Goal: Task Accomplishment & Management: Use online tool/utility

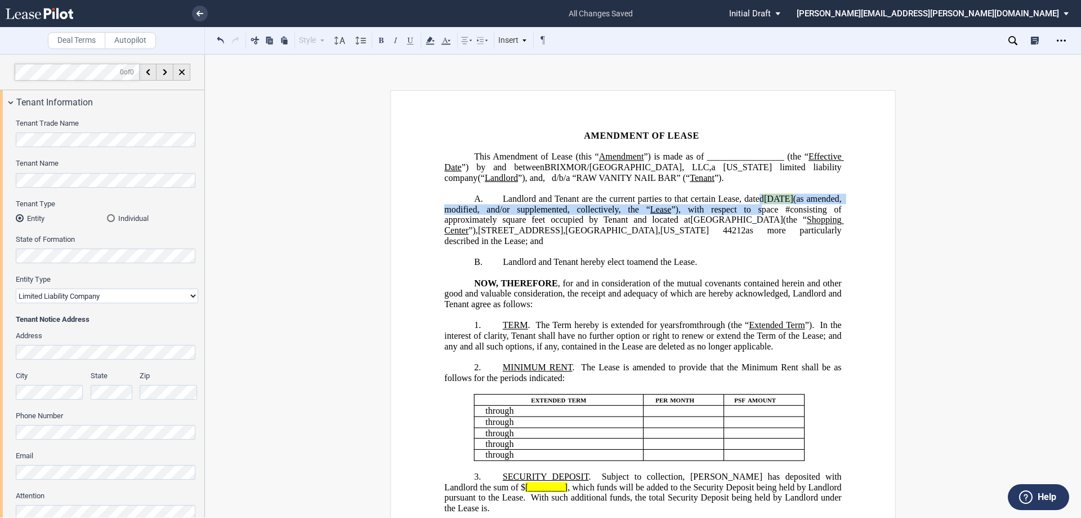
drag, startPoint x: 759, startPoint y: 221, endPoint x: 766, endPoint y: 207, distance: 15.9
click at [766, 207] on span "Landlord and Tenant are the current parties to that certain Lease, dated [DATE]…" at bounding box center [643, 220] width 399 height 52
click at [430, 39] on use at bounding box center [430, 41] width 8 height 8
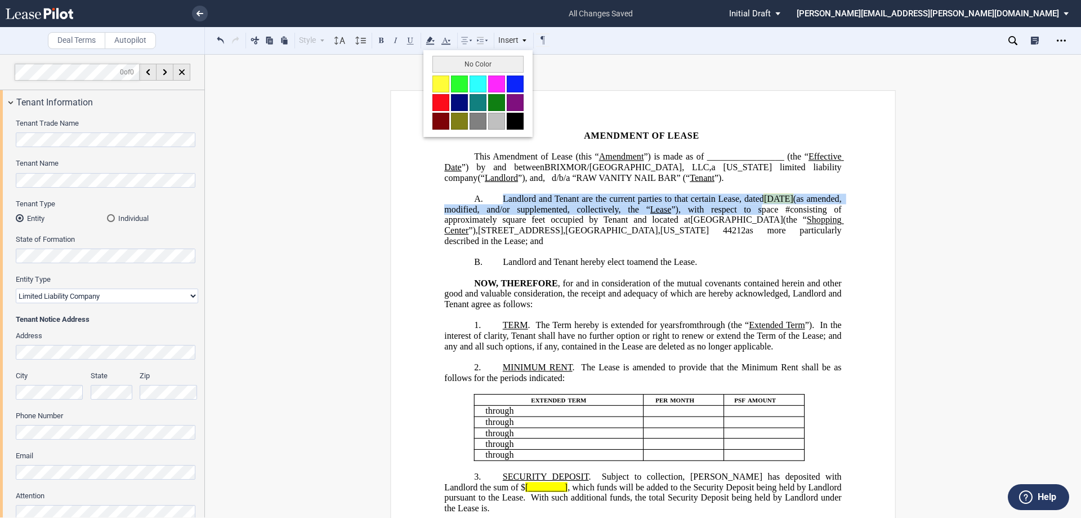
click at [443, 65] on button "No Color" at bounding box center [477, 64] width 91 height 17
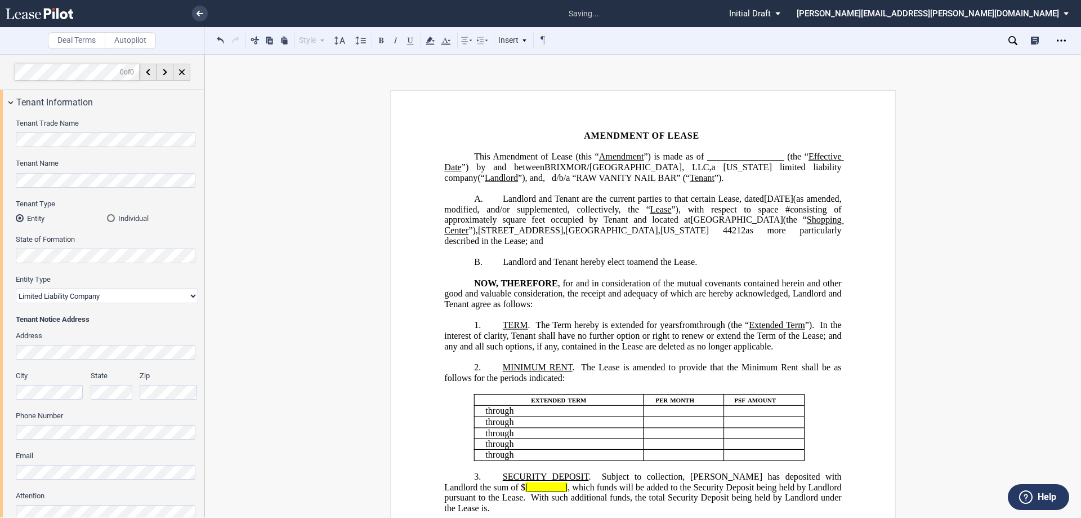
click at [618, 225] on span "square feet occupied by Tenant and located at" at bounding box center [596, 220] width 188 height 10
click at [579, 301] on span ", for and in consideration of the mutual covenants contained herein and other g…" at bounding box center [643, 293] width 399 height 31
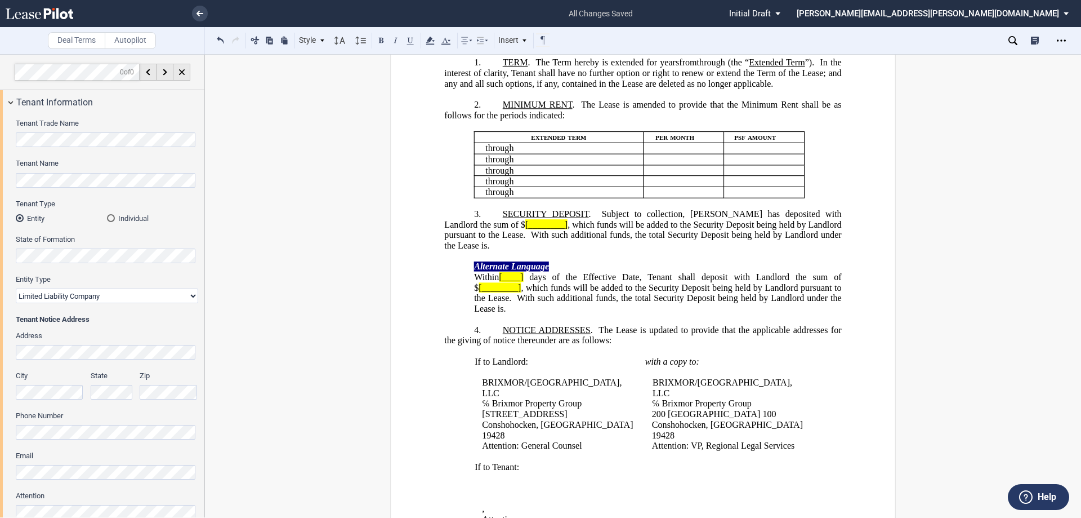
scroll to position [282, 0]
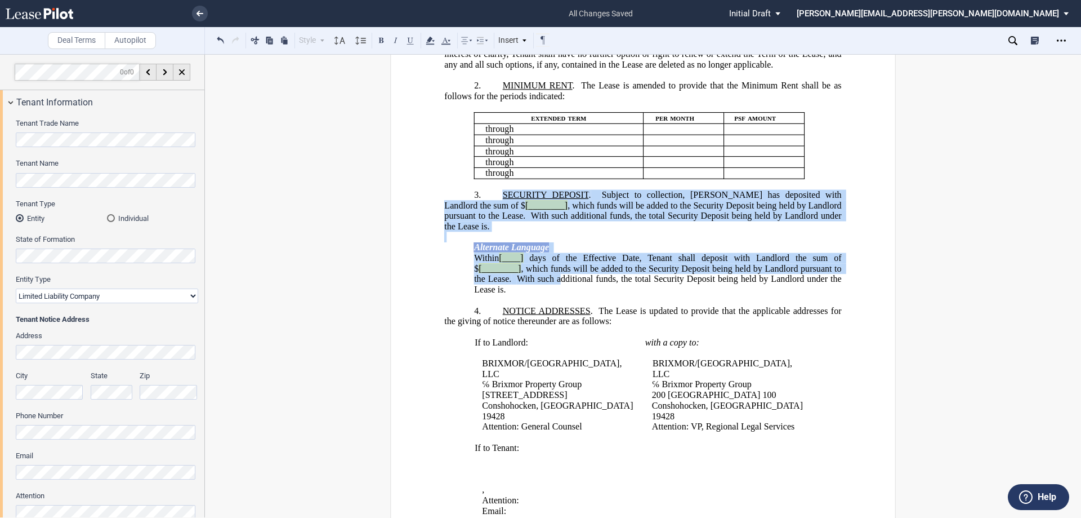
drag, startPoint x: 556, startPoint y: 357, endPoint x: 486, endPoint y: 269, distance: 112.6
click at [486, 269] on div "﻿ !!SET_LEVEL_1!! !!ARTICLE_LEVEL_2!! 3. SECURITY DEPOSIT . Subject to collecti…" at bounding box center [642, 237] width 397 height 116
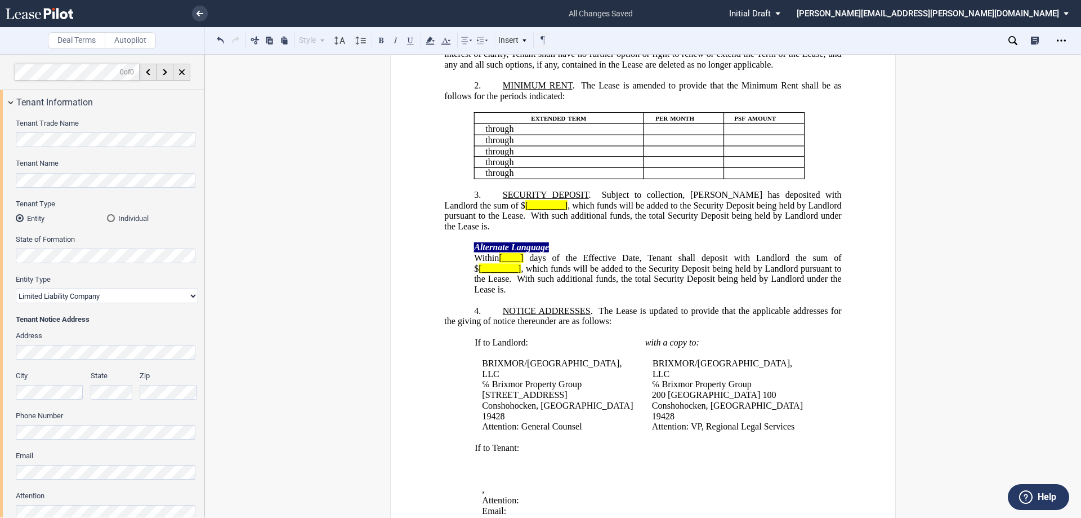
click at [577, 306] on p "﻿" at bounding box center [642, 300] width 397 height 11
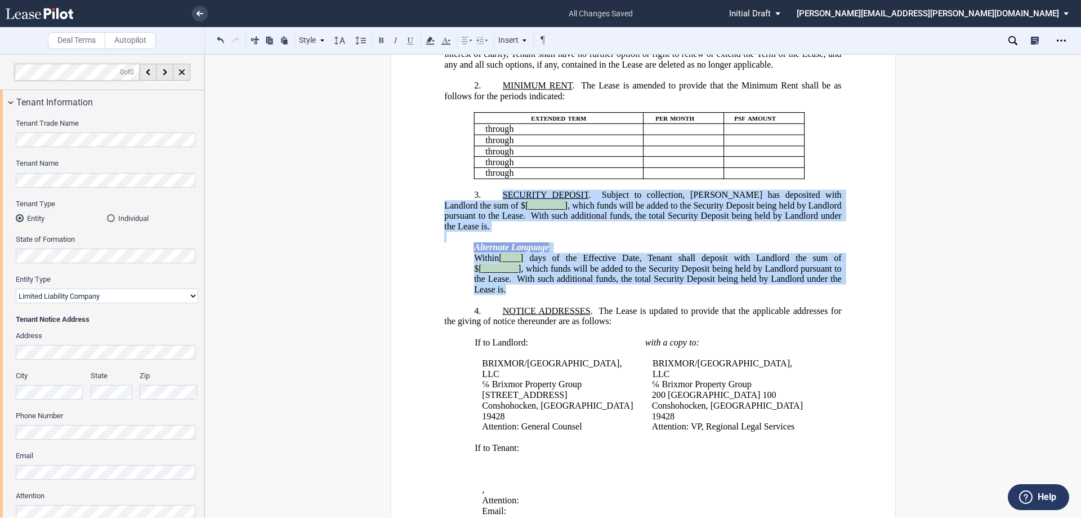
drag, startPoint x: 548, startPoint y: 365, endPoint x: 497, endPoint y: 268, distance: 110.1
click at [497, 268] on div "﻿ !!SET_LEVEL_1!! !!ARTICLE_LEVEL_2!! 3. SECURITY DEPOSIT . Subject to collecti…" at bounding box center [642, 237] width 397 height 116
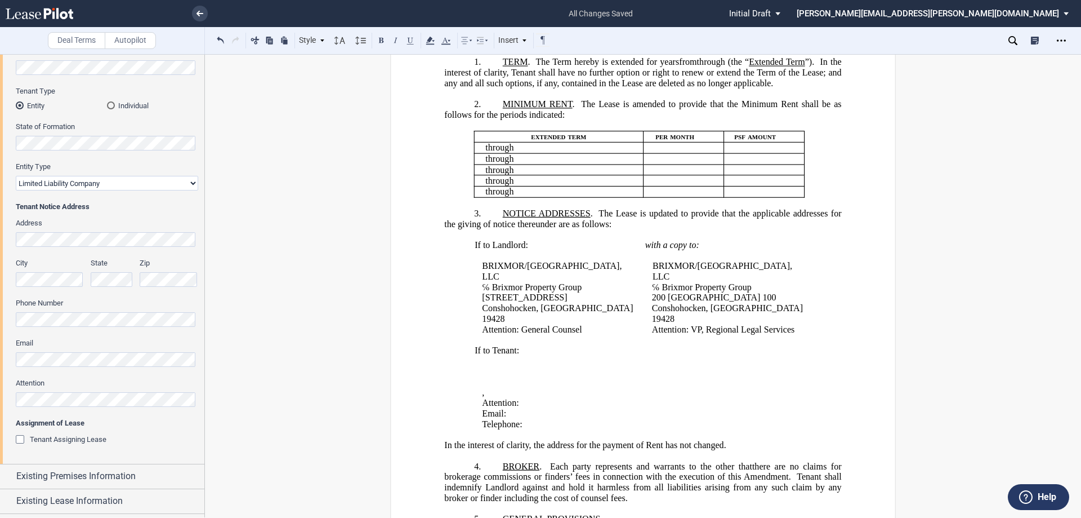
scroll to position [0, 0]
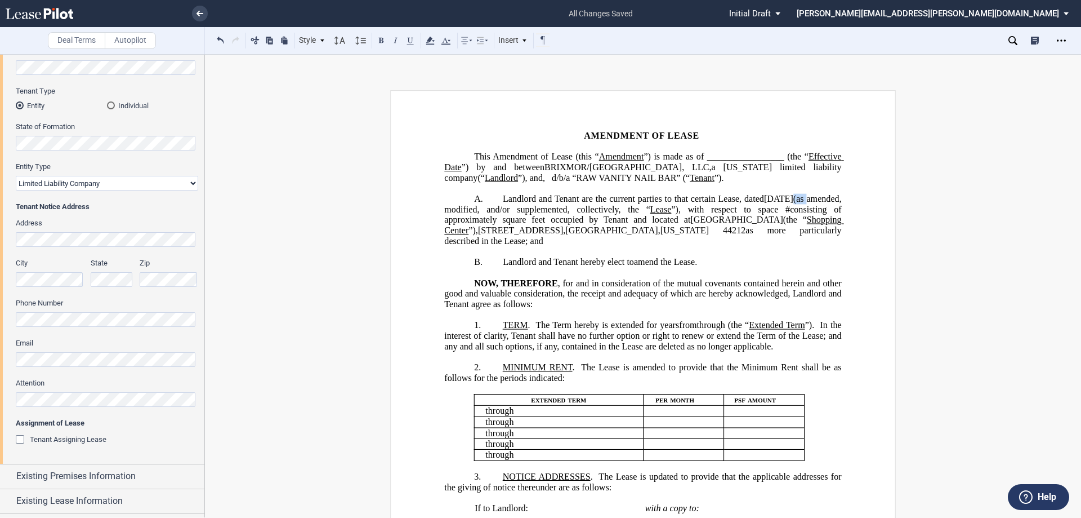
drag, startPoint x: 827, startPoint y: 206, endPoint x: 845, endPoint y: 212, distance: 19.1
drag, startPoint x: 641, startPoint y: 222, endPoint x: 833, endPoint y: 206, distance: 192.1
click at [833, 206] on span "(as amended, modified, and/or supplemented, collectively, the “" at bounding box center [643, 204] width 399 height 20
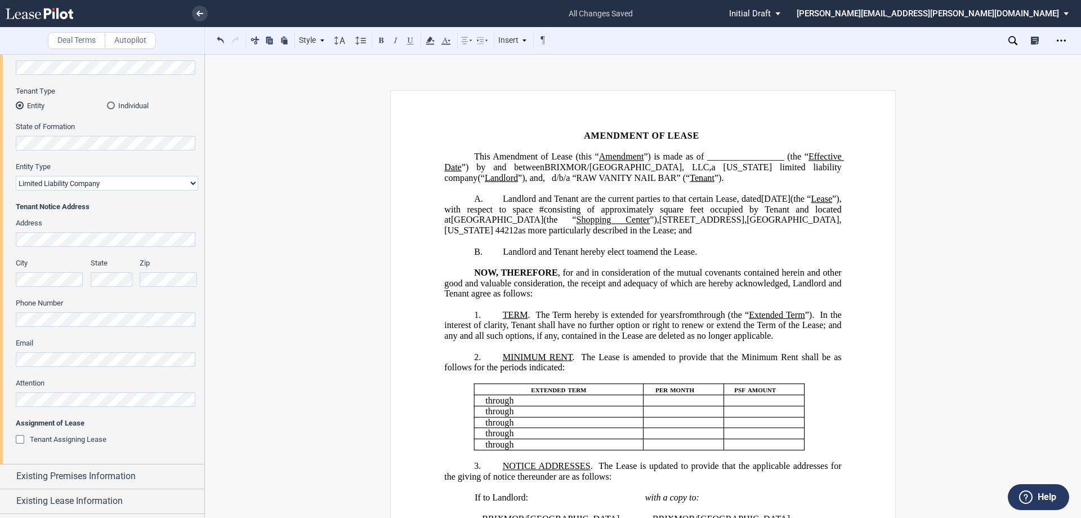
click at [543, 225] on span "[GEOGRAPHIC_DATA]" at bounding box center [497, 220] width 92 height 10
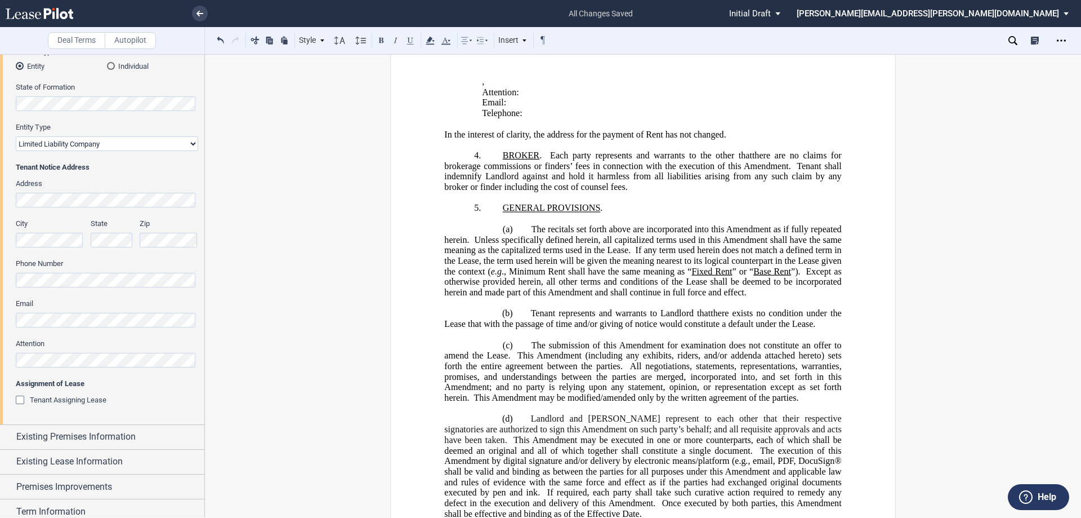
scroll to position [258, 0]
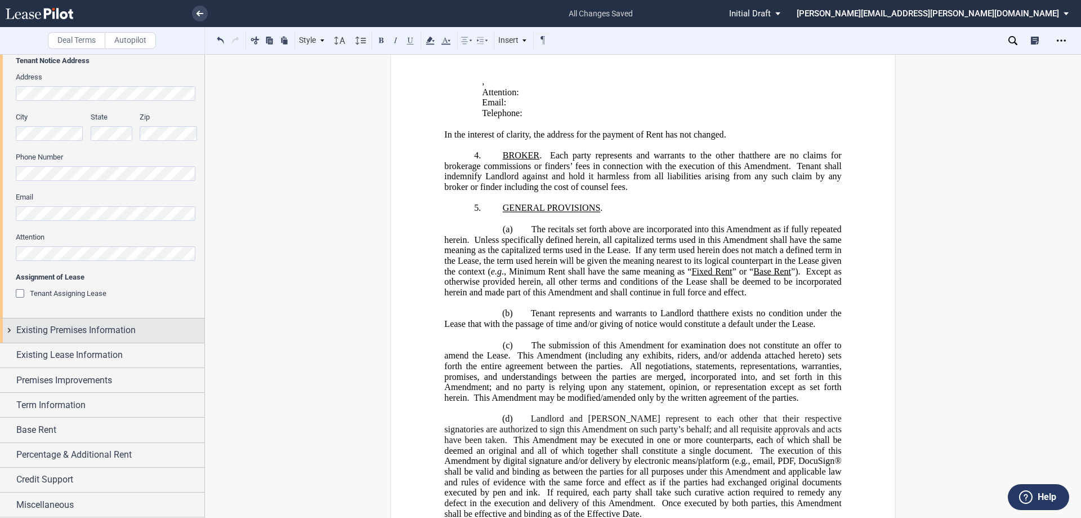
click at [101, 331] on span "Existing Premises Information" at bounding box center [75, 330] width 119 height 14
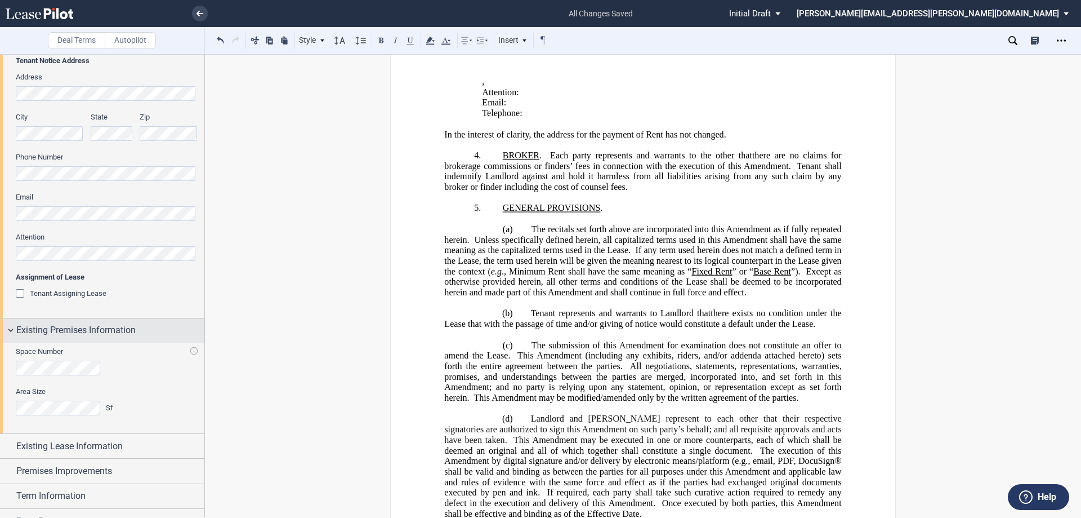
scroll to position [350, 0]
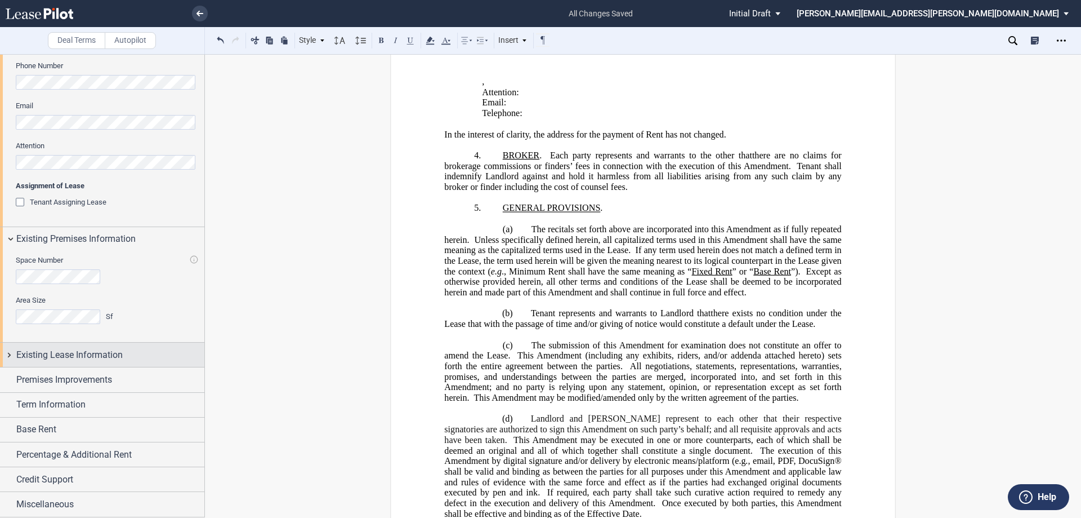
click at [106, 357] on span "Existing Lease Information" at bounding box center [69, 355] width 106 height 14
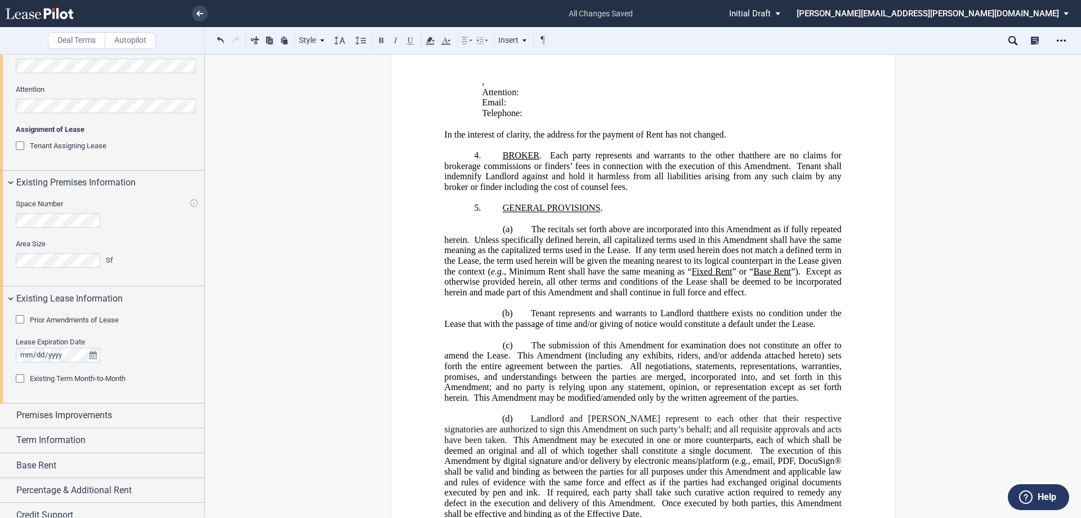
scroll to position [441, 0]
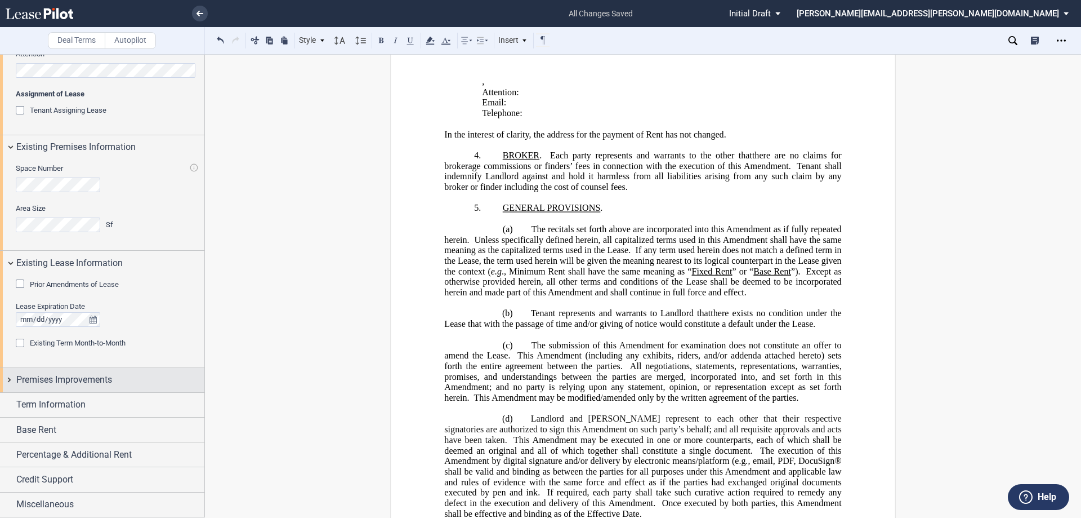
click at [146, 380] on div "Premises Improvements" at bounding box center [110, 380] width 188 height 14
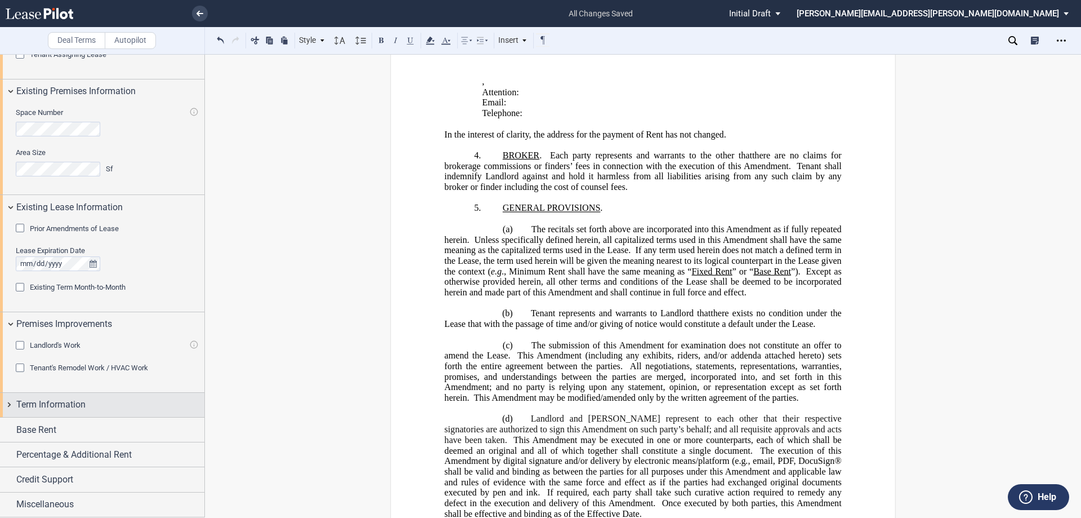
click at [139, 406] on div "Term Information" at bounding box center [110, 405] width 188 height 14
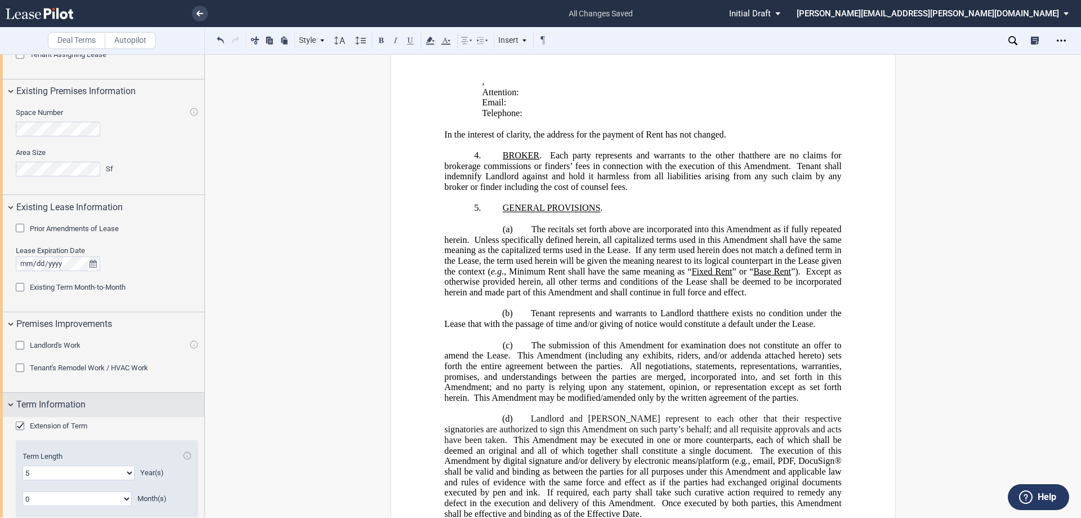
scroll to position [661, 0]
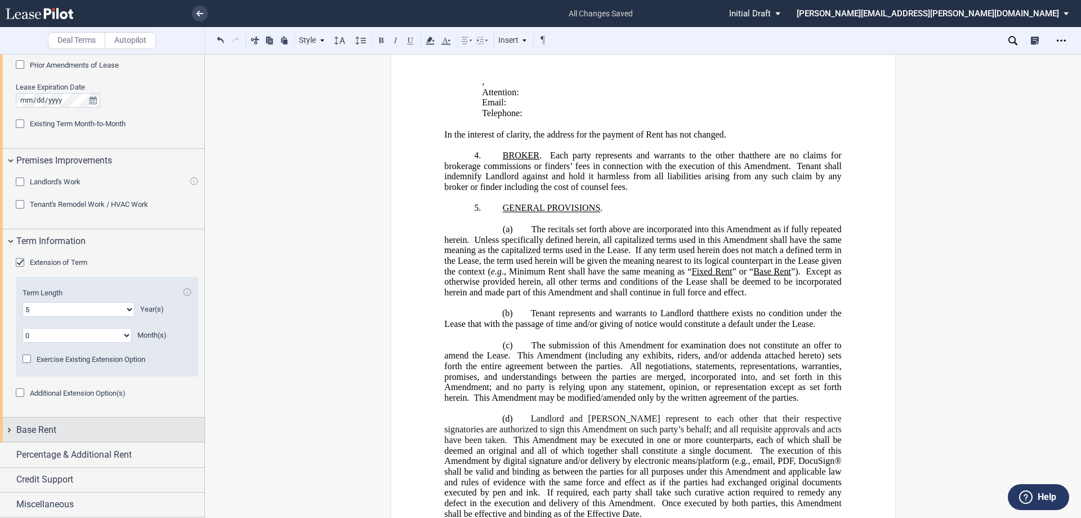
click at [129, 430] on div "Base Rent" at bounding box center [110, 430] width 188 height 14
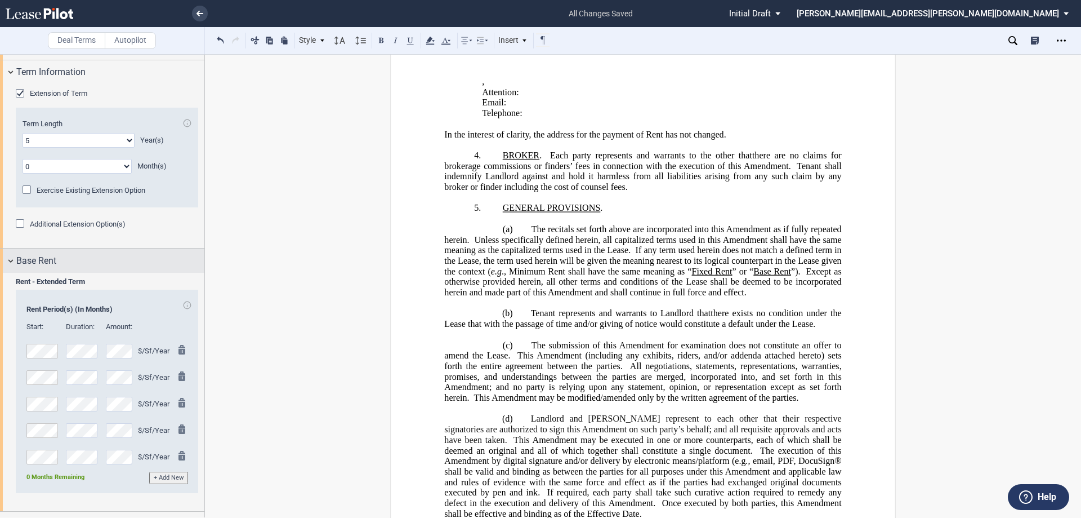
scroll to position [899, 0]
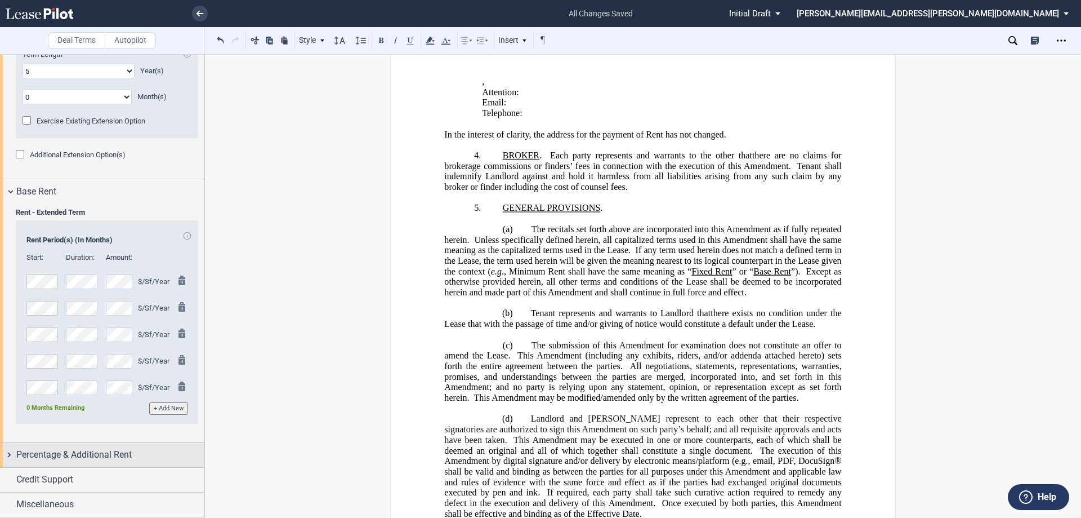
click at [141, 460] on div "Percentage & Additional Rent" at bounding box center [110, 455] width 188 height 14
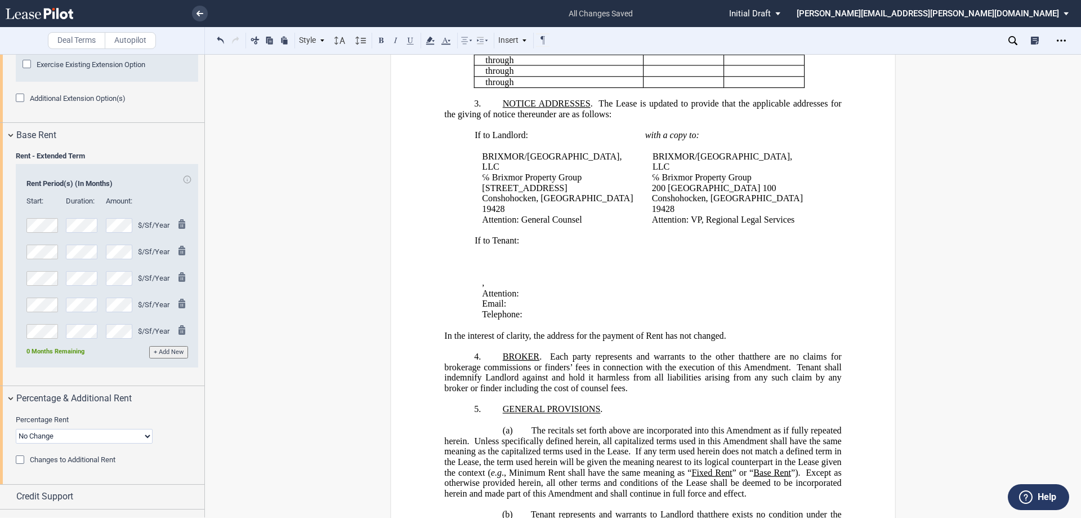
scroll to position [338, 0]
